Goal: Information Seeking & Learning: Learn about a topic

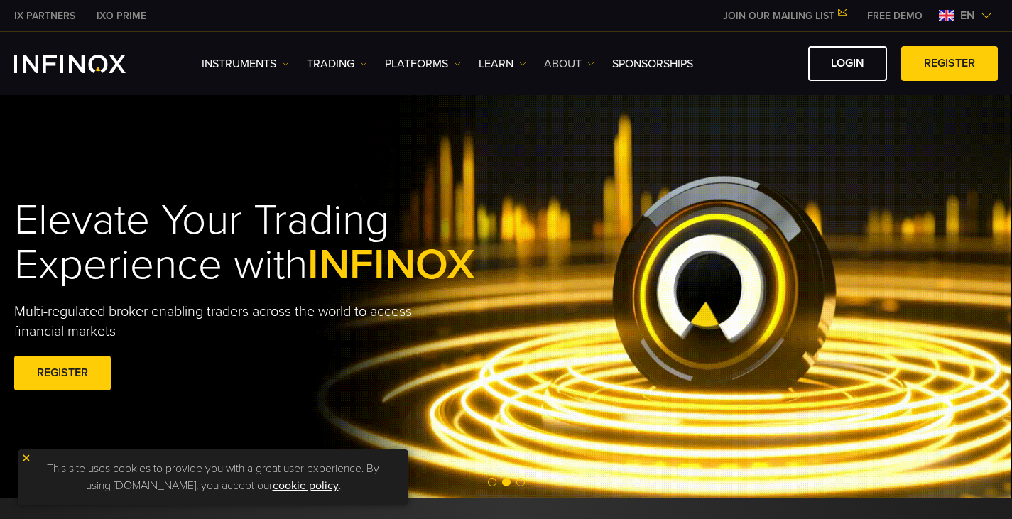
click at [569, 68] on link "ABOUT" at bounding box center [569, 63] width 50 height 17
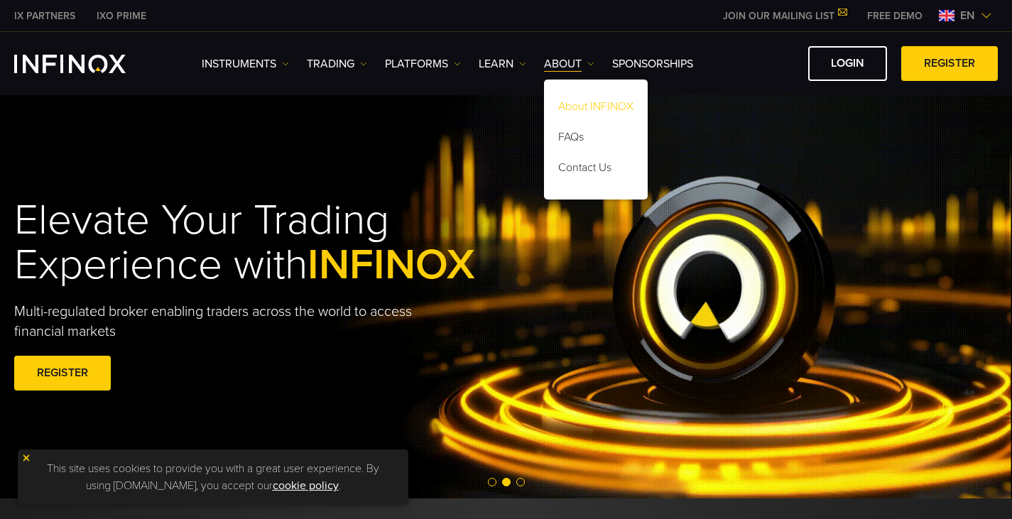
click at [565, 107] on link "About INFINOX" at bounding box center [596, 109] width 104 height 31
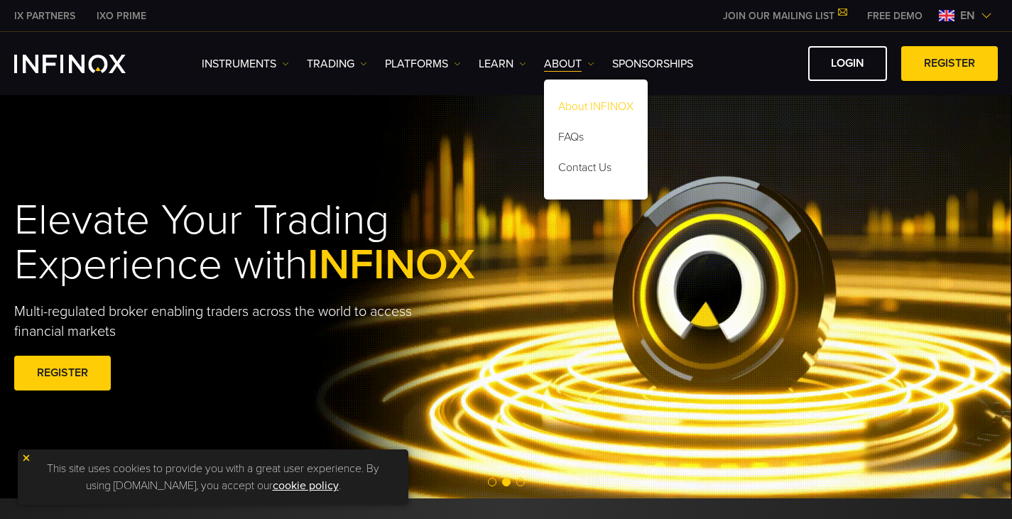
click at [577, 109] on link "About INFINOX" at bounding box center [596, 109] width 104 height 31
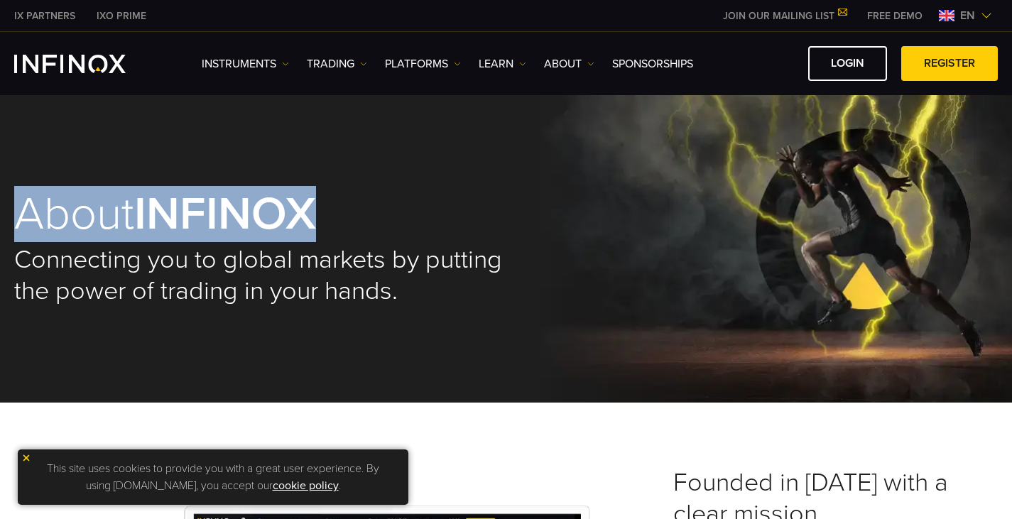
drag, startPoint x: 1014, startPoint y: 70, endPoint x: 1020, endPoint y: 101, distance: 31.8
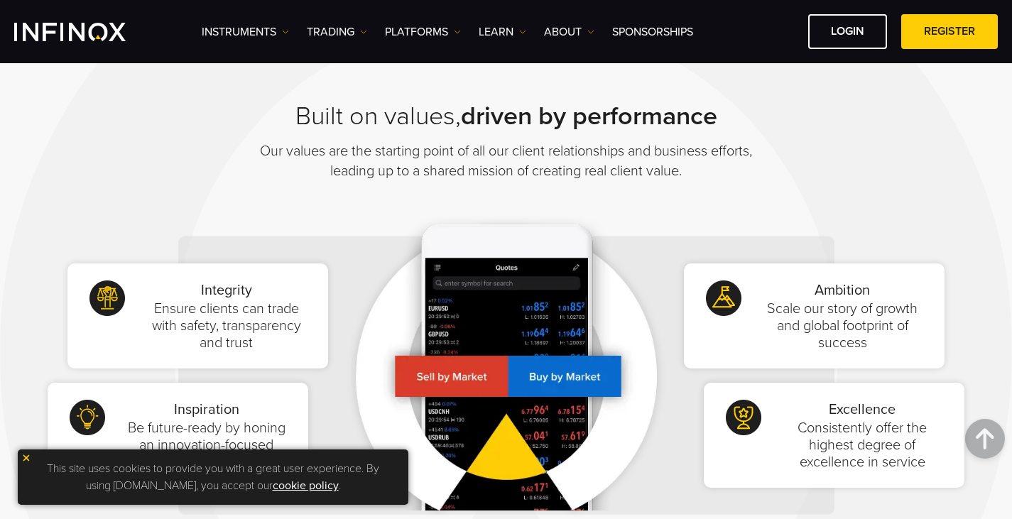
scroll to position [858, 0]
